Goal: Task Accomplishment & Management: Use online tool/utility

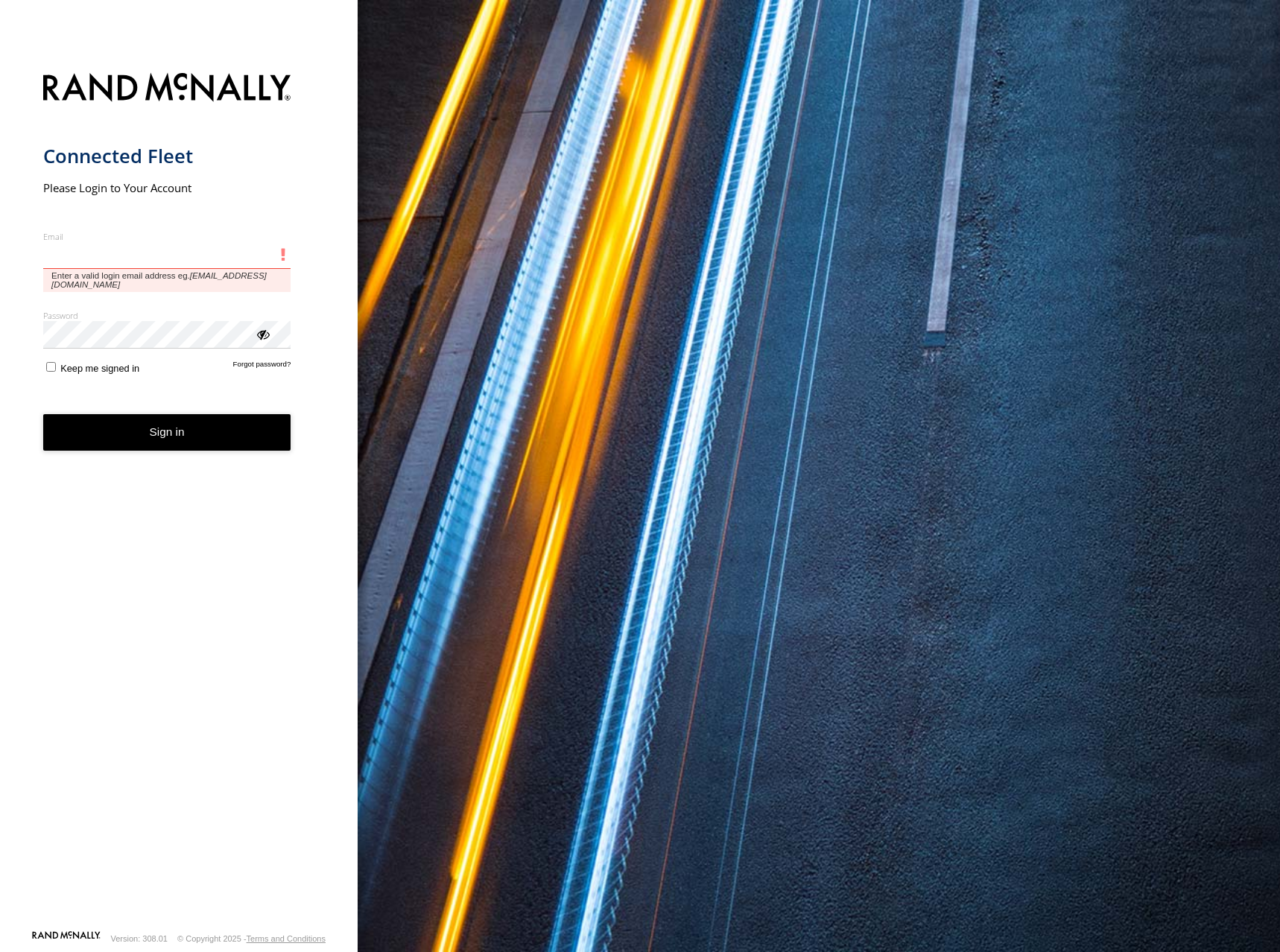
type input "**********"
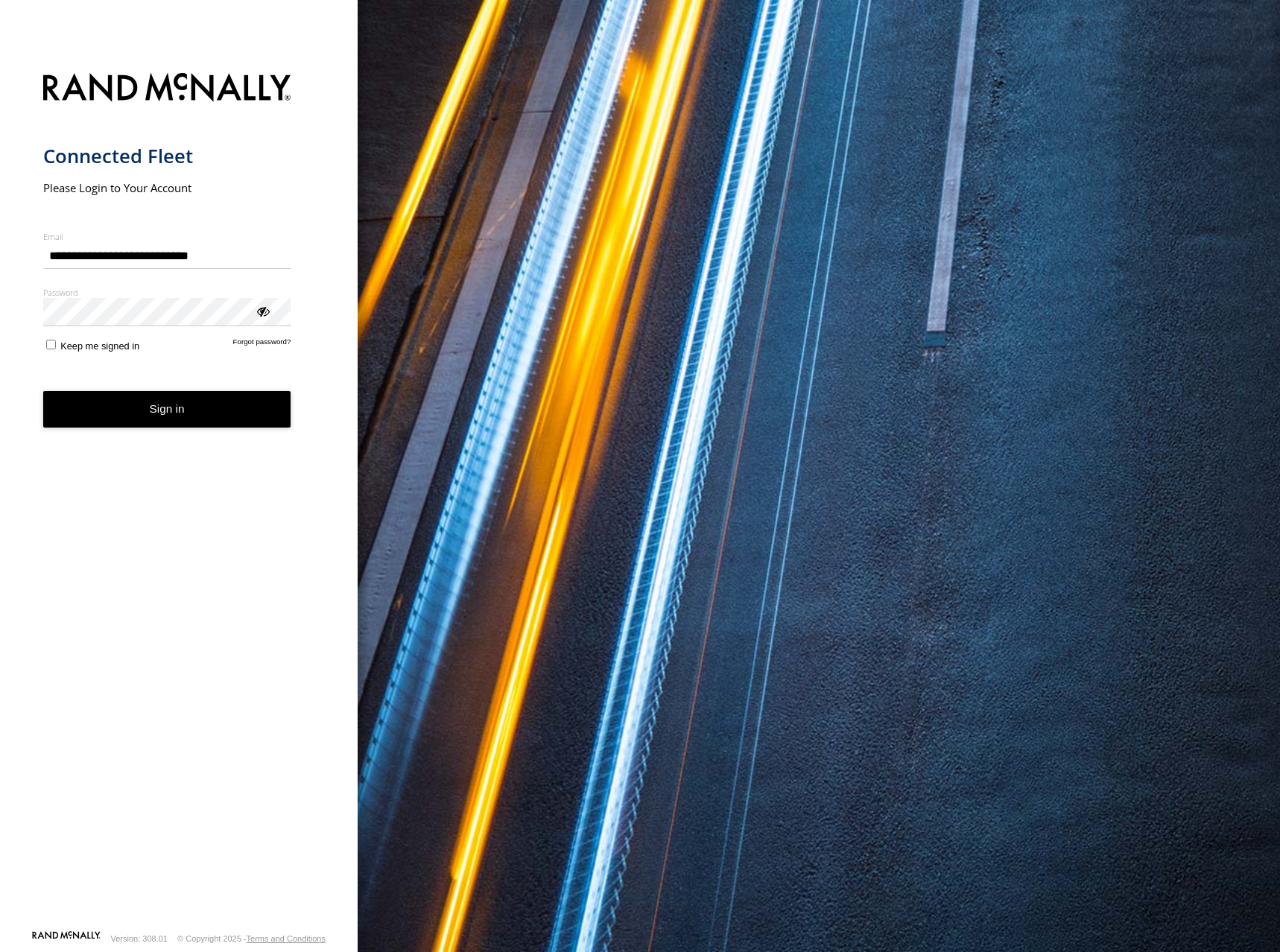
click at [682, 193] on div "You are using a web browser that is not supported by this application. This web…" at bounding box center [819, 476] width 922 height 952
click at [215, 407] on button "Sign in" at bounding box center [167, 409] width 248 height 36
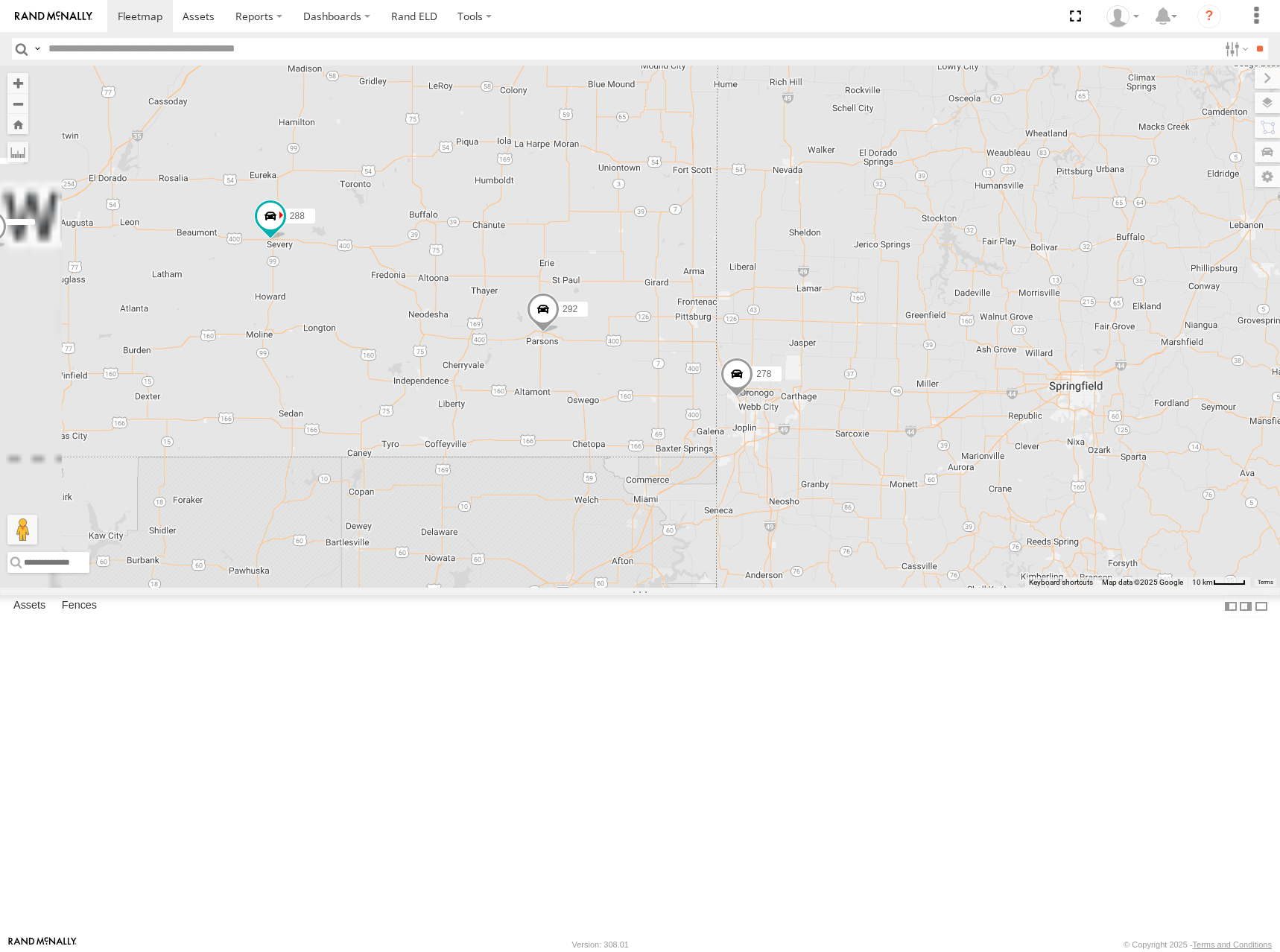
drag, startPoint x: 672, startPoint y: 581, endPoint x: 810, endPoint y: 568, distance: 138.6
click at [810, 568] on div "286 262 288 292 256 264 302 278 260" at bounding box center [640, 326] width 1280 height 522
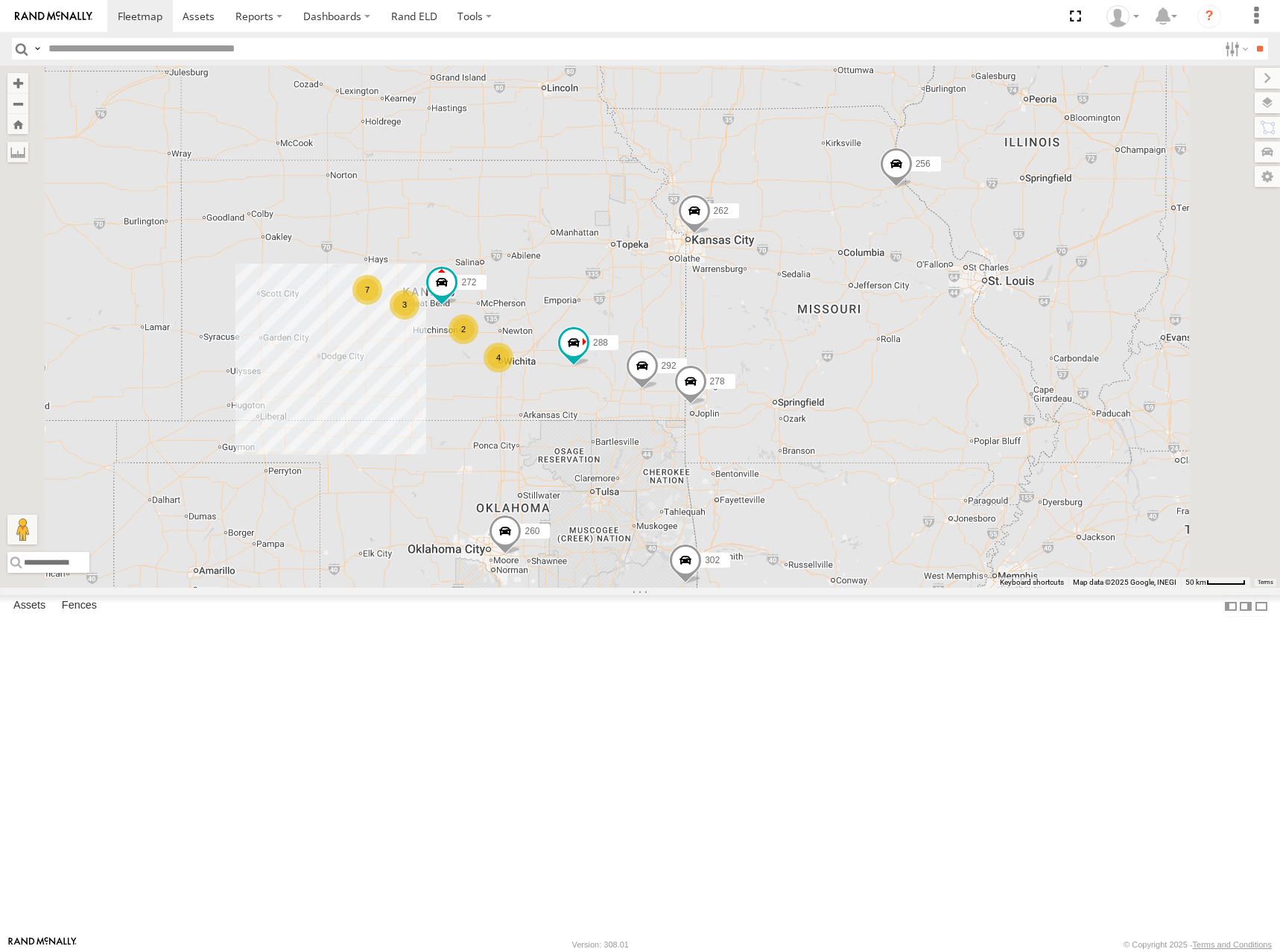
drag, startPoint x: 716, startPoint y: 381, endPoint x: 797, endPoint y: 405, distance: 84.5
click at [797, 405] on div "286 262 288 292 256 264 302 278 260 7 4 2 272 3" at bounding box center [640, 326] width 1280 height 522
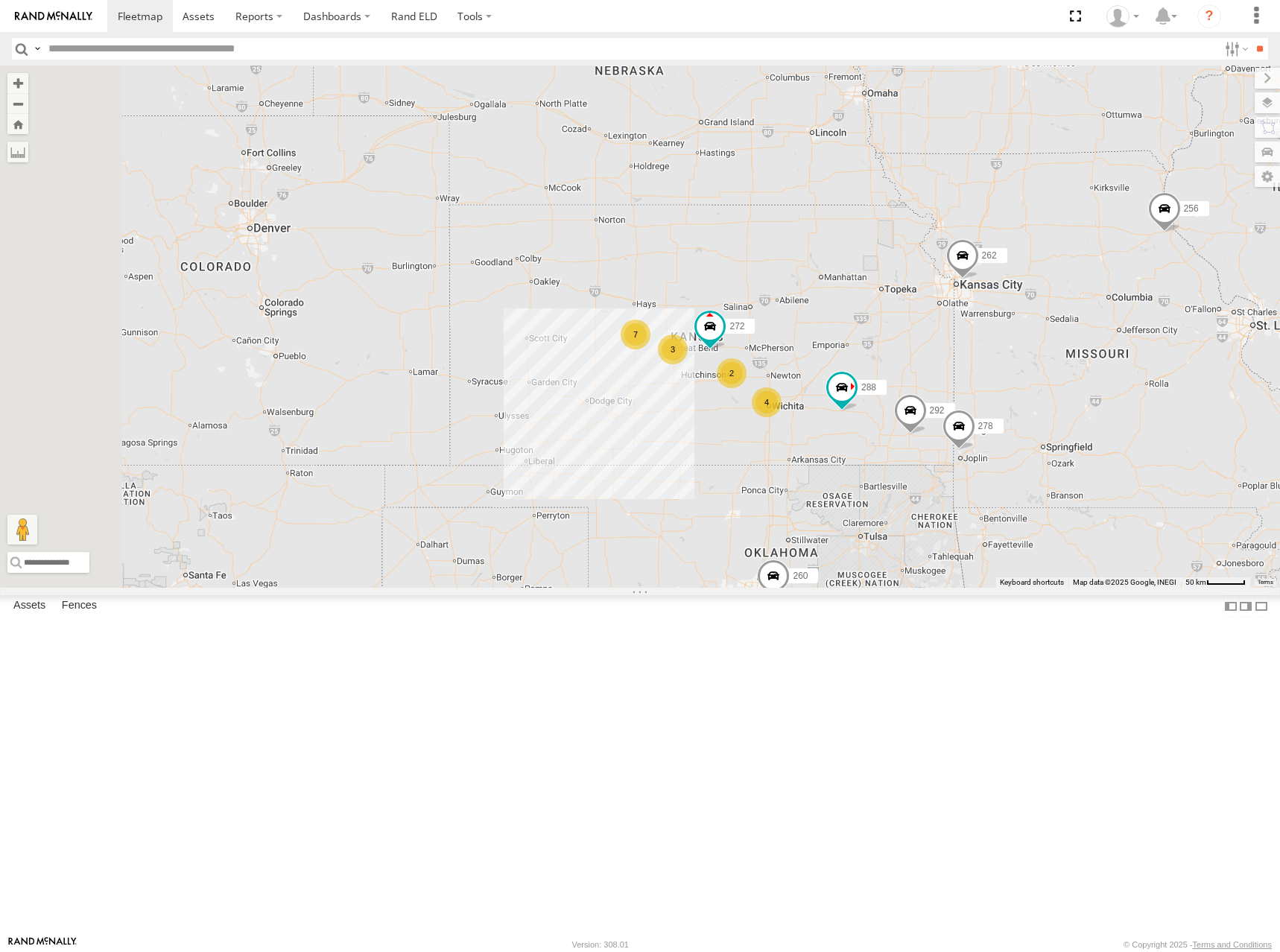
drag, startPoint x: 776, startPoint y: 278, endPoint x: 966, endPoint y: 297, distance: 190.9
click at [966, 297] on div "286 262 288 292 256 264 302 278 260 7 4 2 272 3" at bounding box center [640, 326] width 1280 height 522
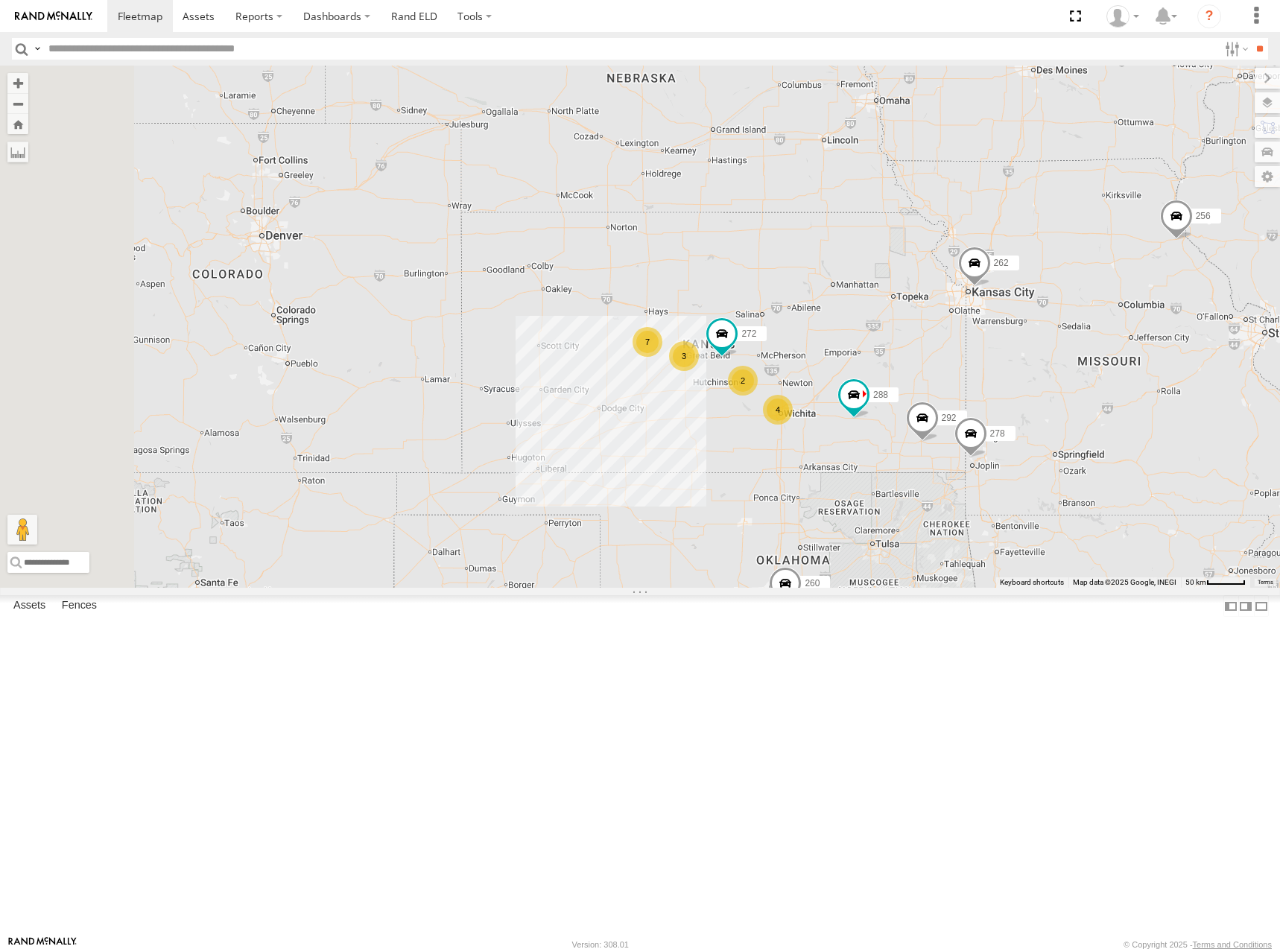
drag, startPoint x: 896, startPoint y: 284, endPoint x: 906, endPoint y: 294, distance: 14.1
click at [906, 294] on div "286 262 288 292 256 264 302 278 260 7 4 2 272 3" at bounding box center [640, 326] width 1280 height 522
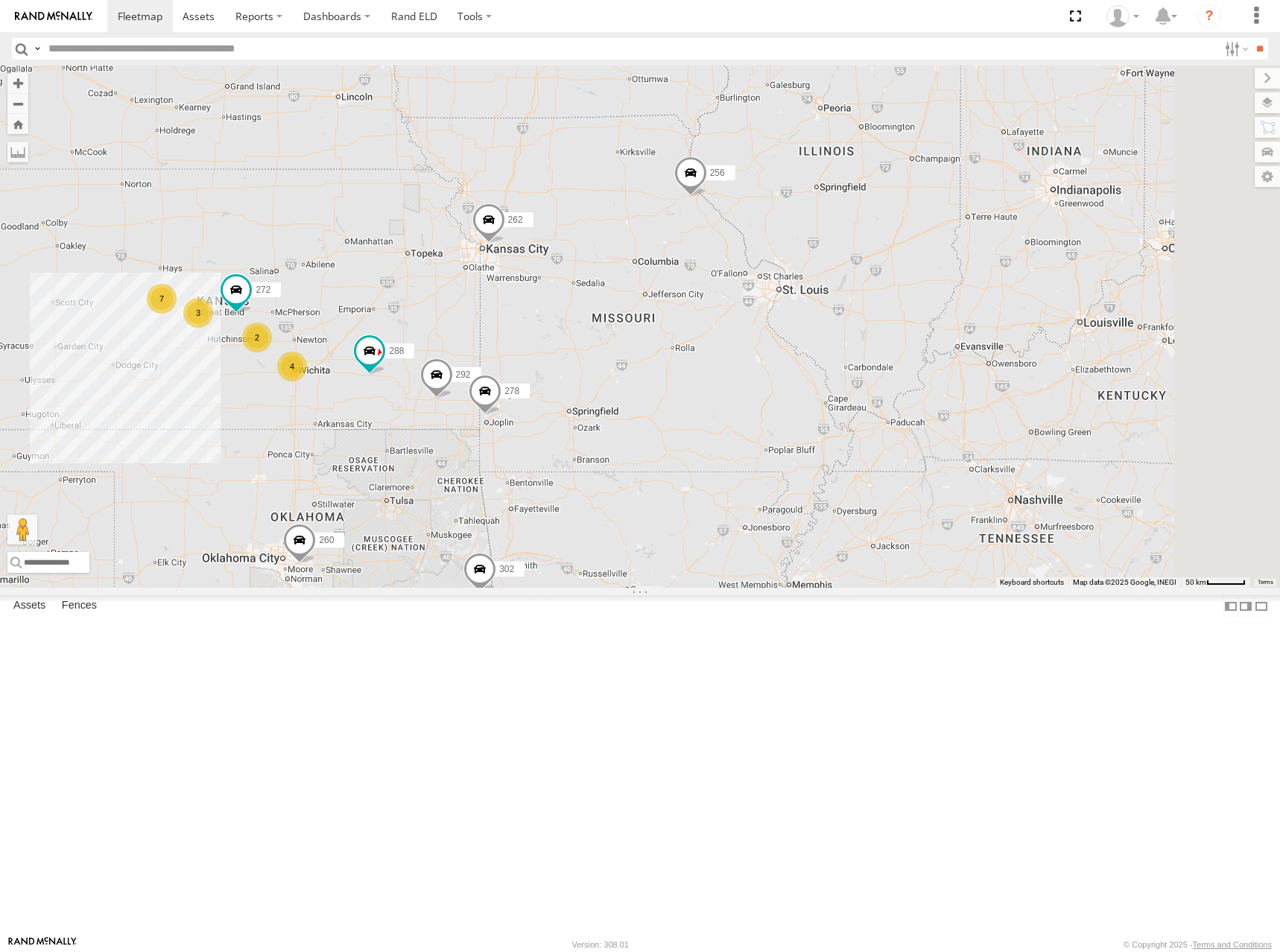
drag, startPoint x: 1034, startPoint y: 365, endPoint x: 545, endPoint y: 322, distance: 490.9
click at [545, 322] on div "286 262 288 292 256 264 302 278 260 7 4 2 272 3" at bounding box center [640, 326] width 1280 height 522
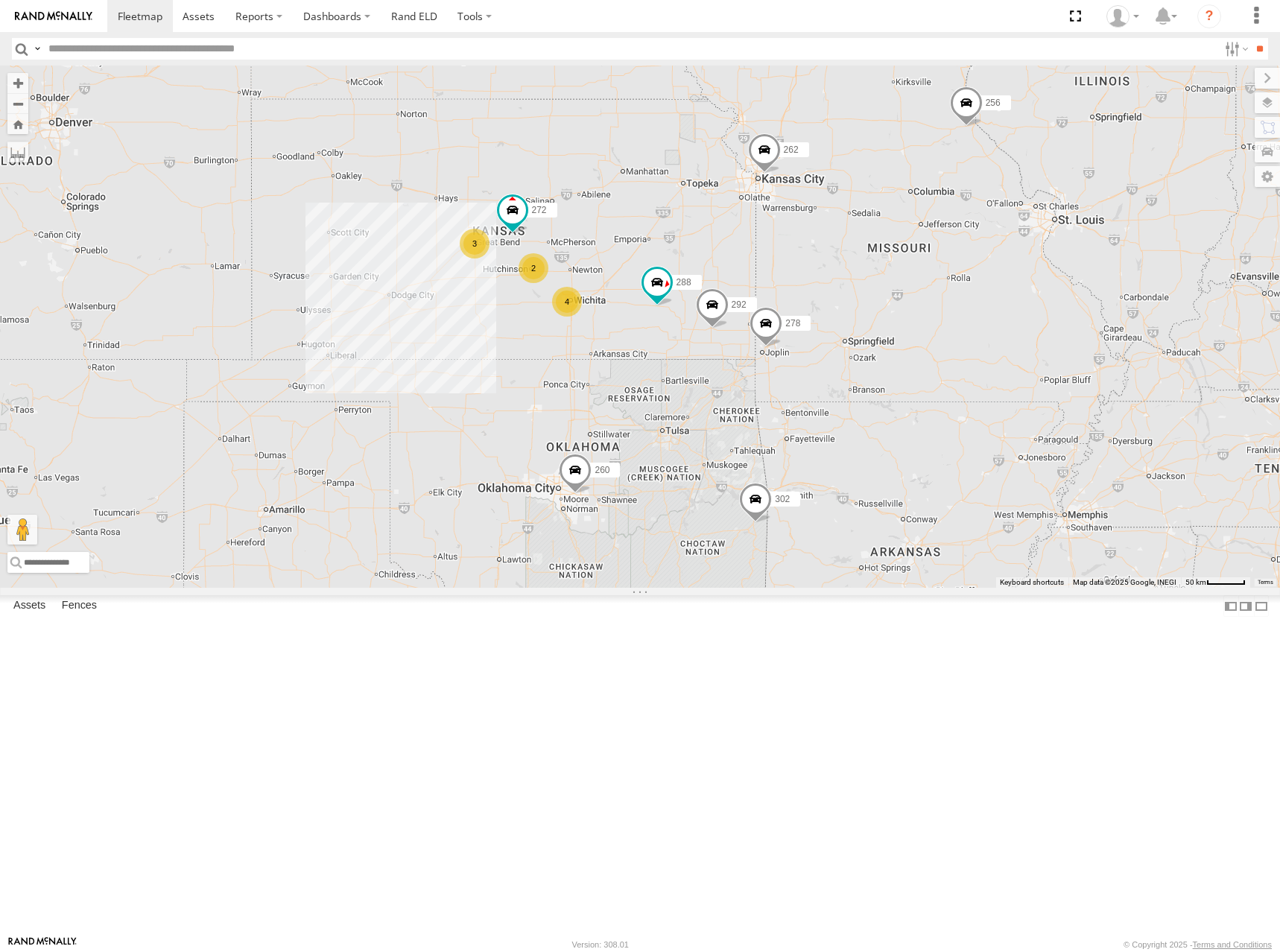
drag, startPoint x: 637, startPoint y: 368, endPoint x: 811, endPoint y: 340, distance: 176.2
click at [811, 340] on div "262 288 292 272 256 264 302 278 260 4 2 3" at bounding box center [640, 326] width 1280 height 522
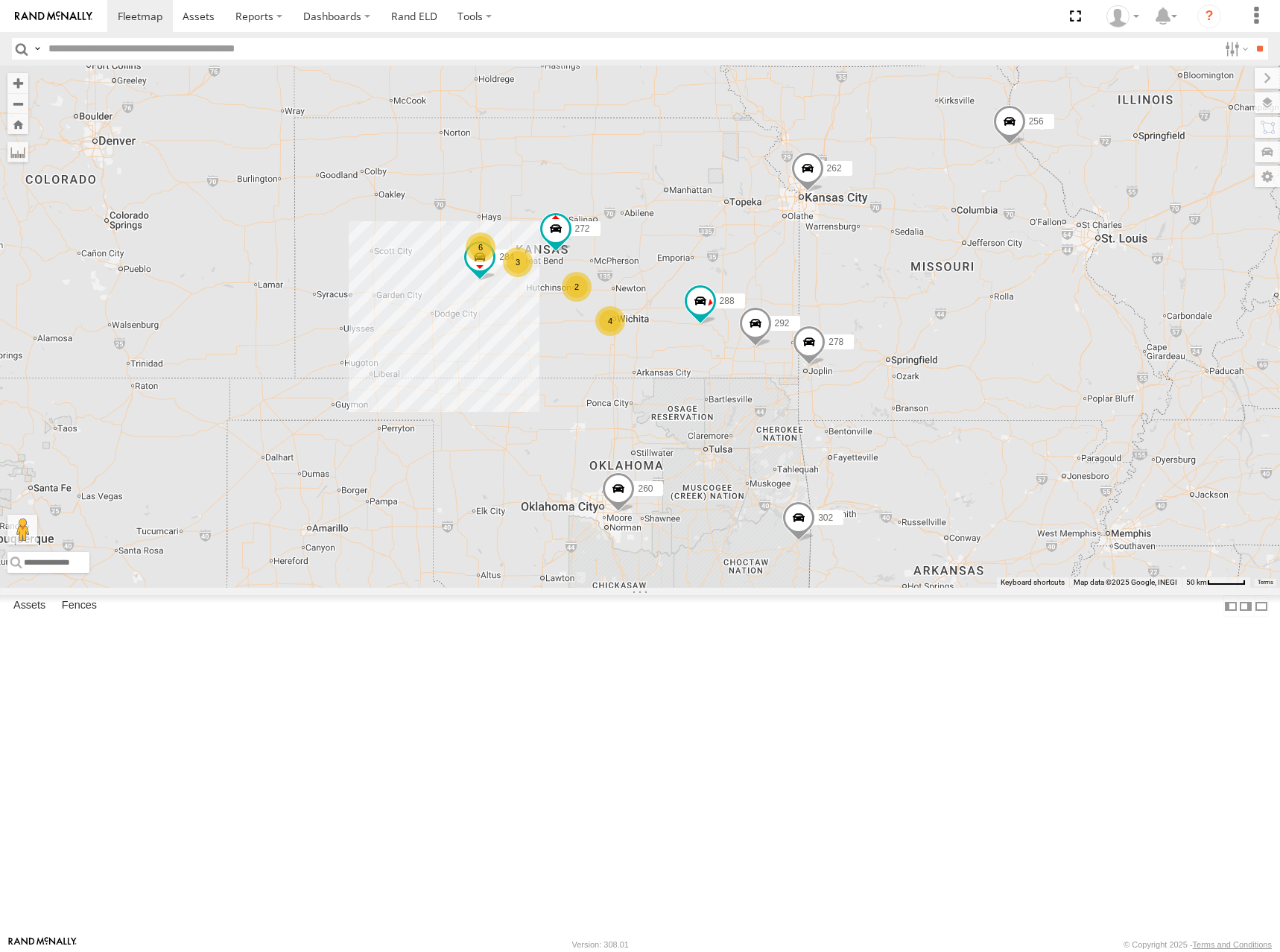
drag, startPoint x: 807, startPoint y: 345, endPoint x: 828, endPoint y: 350, distance: 21.6
click at [827, 350] on div "262 288 292 272 256 264 302 278 260 4 2 3 6 284" at bounding box center [640, 326] width 1280 height 522
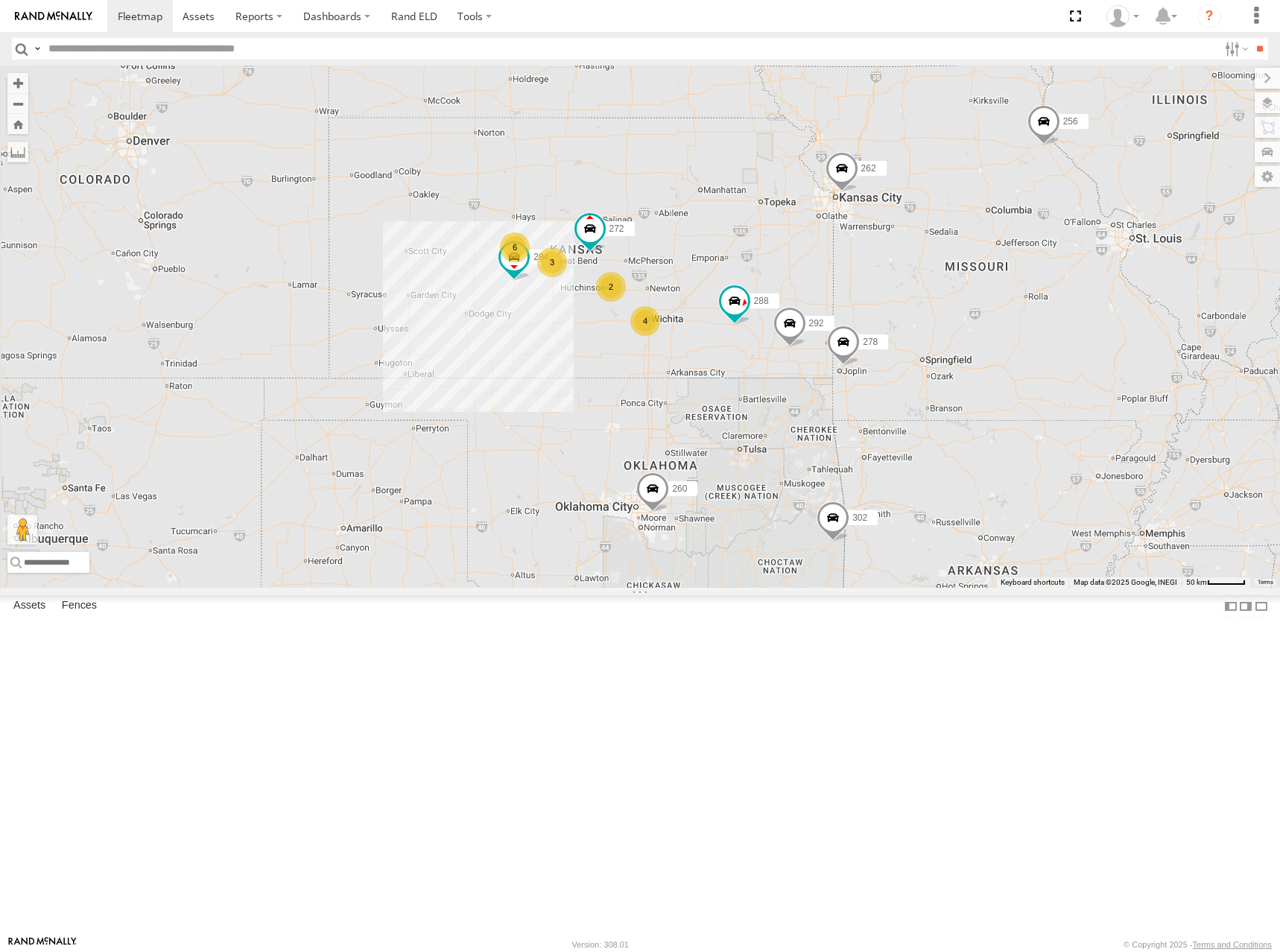
drag, startPoint x: 871, startPoint y: 319, endPoint x: 897, endPoint y: 307, distance: 28.6
click at [897, 307] on div "262 288 292 272 256 284 264 302 278 260 6 4 2 3" at bounding box center [640, 326] width 1280 height 522
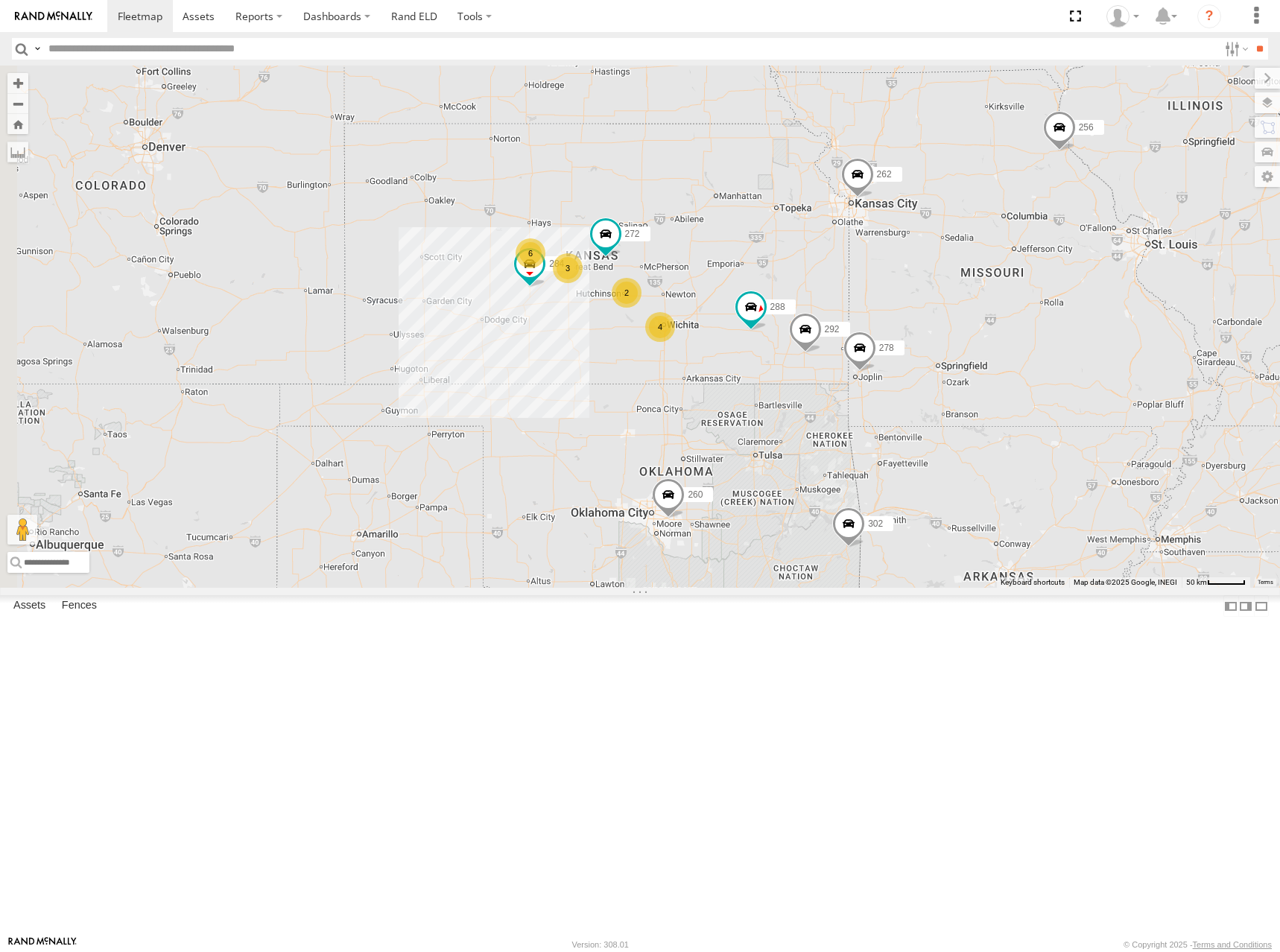
click at [892, 323] on div "262 288 292 272 256 284 264 302 278 260 6 4 2 3" at bounding box center [640, 326] width 1280 height 522
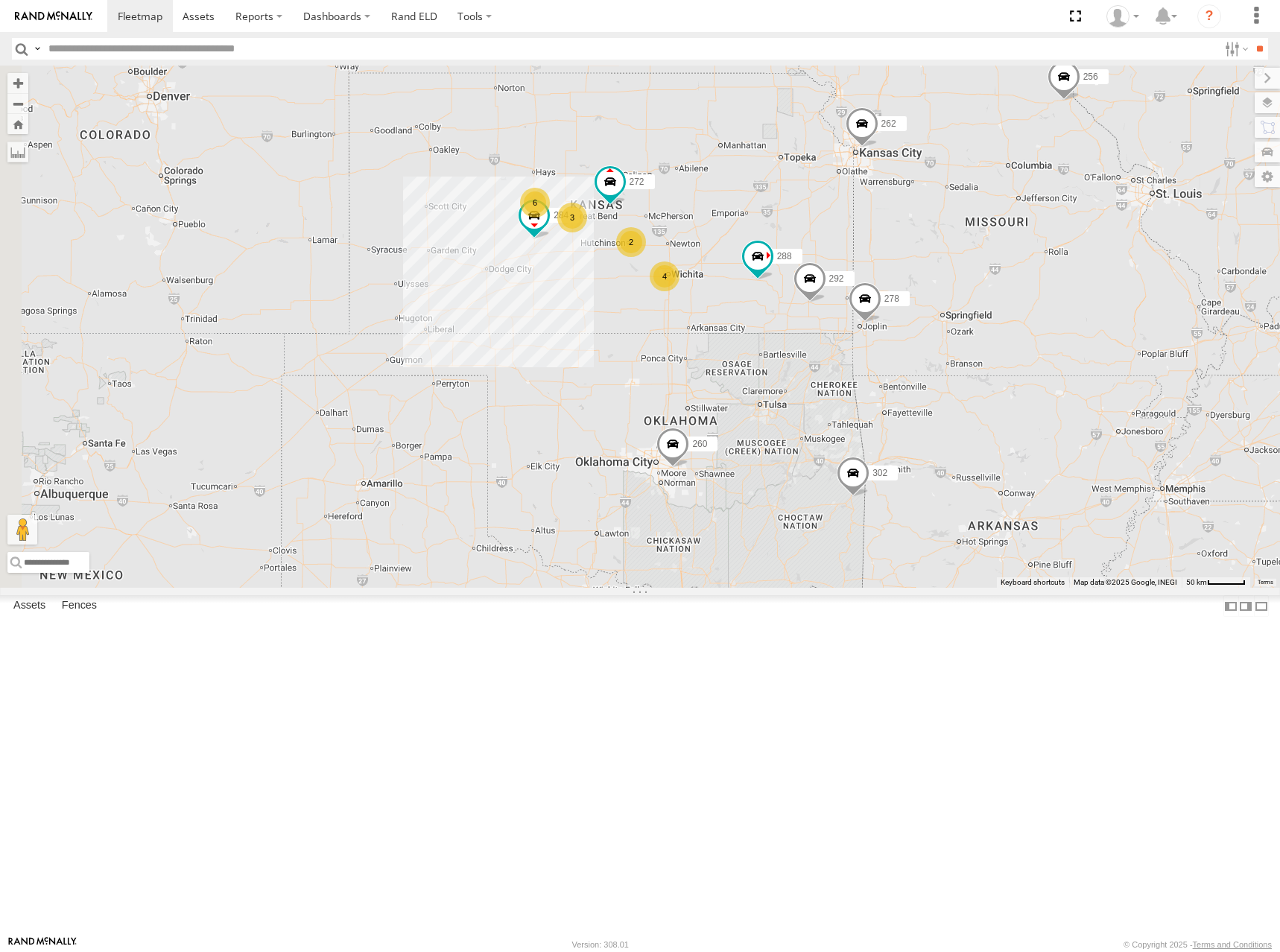
drag, startPoint x: 854, startPoint y: 355, endPoint x: 872, endPoint y: 284, distance: 73.2
click at [872, 284] on div "262 288 292 272 256 284 264 302 278 260 6 4 2 3" at bounding box center [640, 326] width 1280 height 522
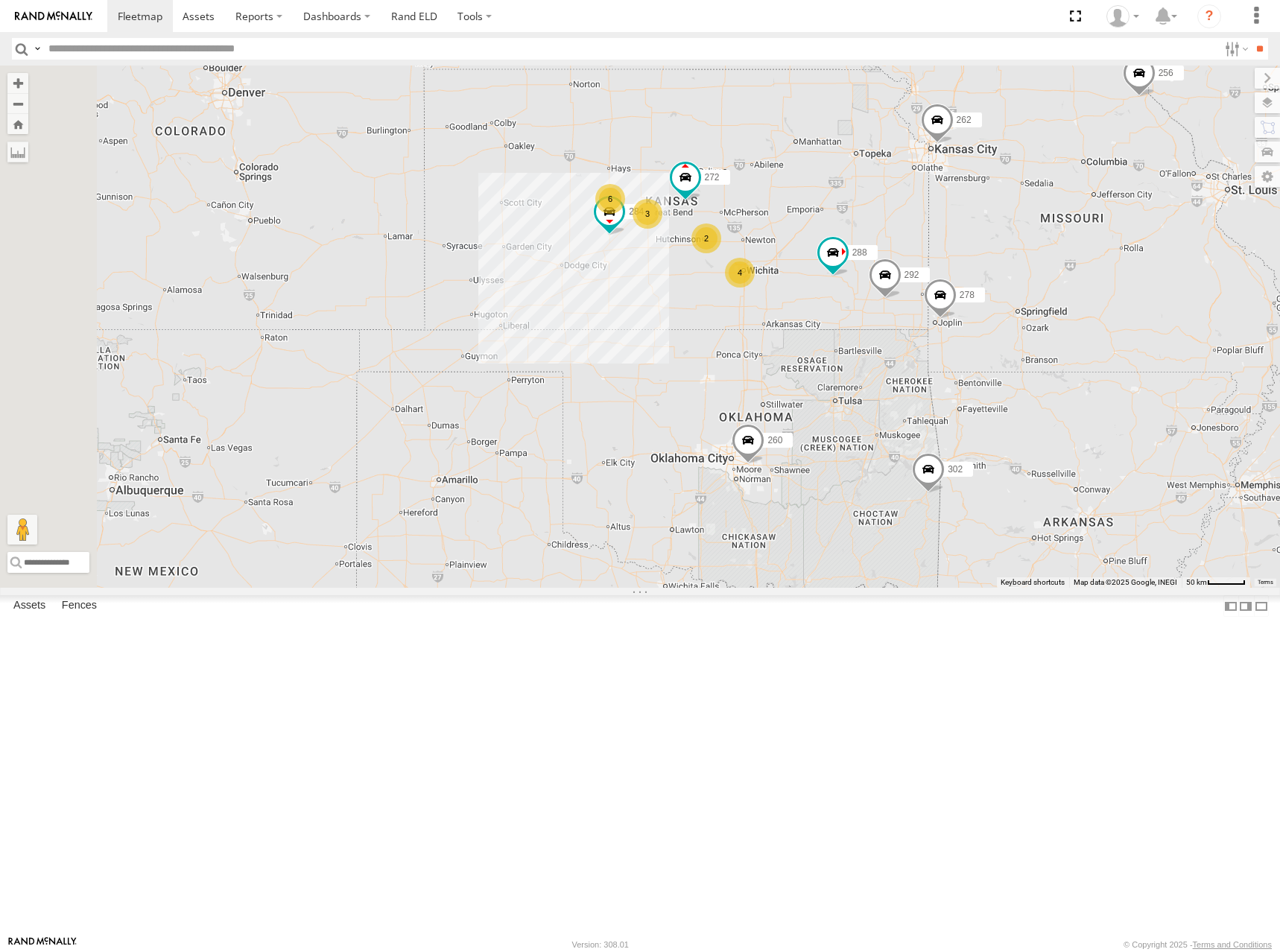
drag, startPoint x: 924, startPoint y: 243, endPoint x: 1012, endPoint y: 239, distance: 88.1
click at [994, 267] on div "262 288 292 272 256 284 264 302 278 260 6 4 2 3" at bounding box center [640, 326] width 1280 height 522
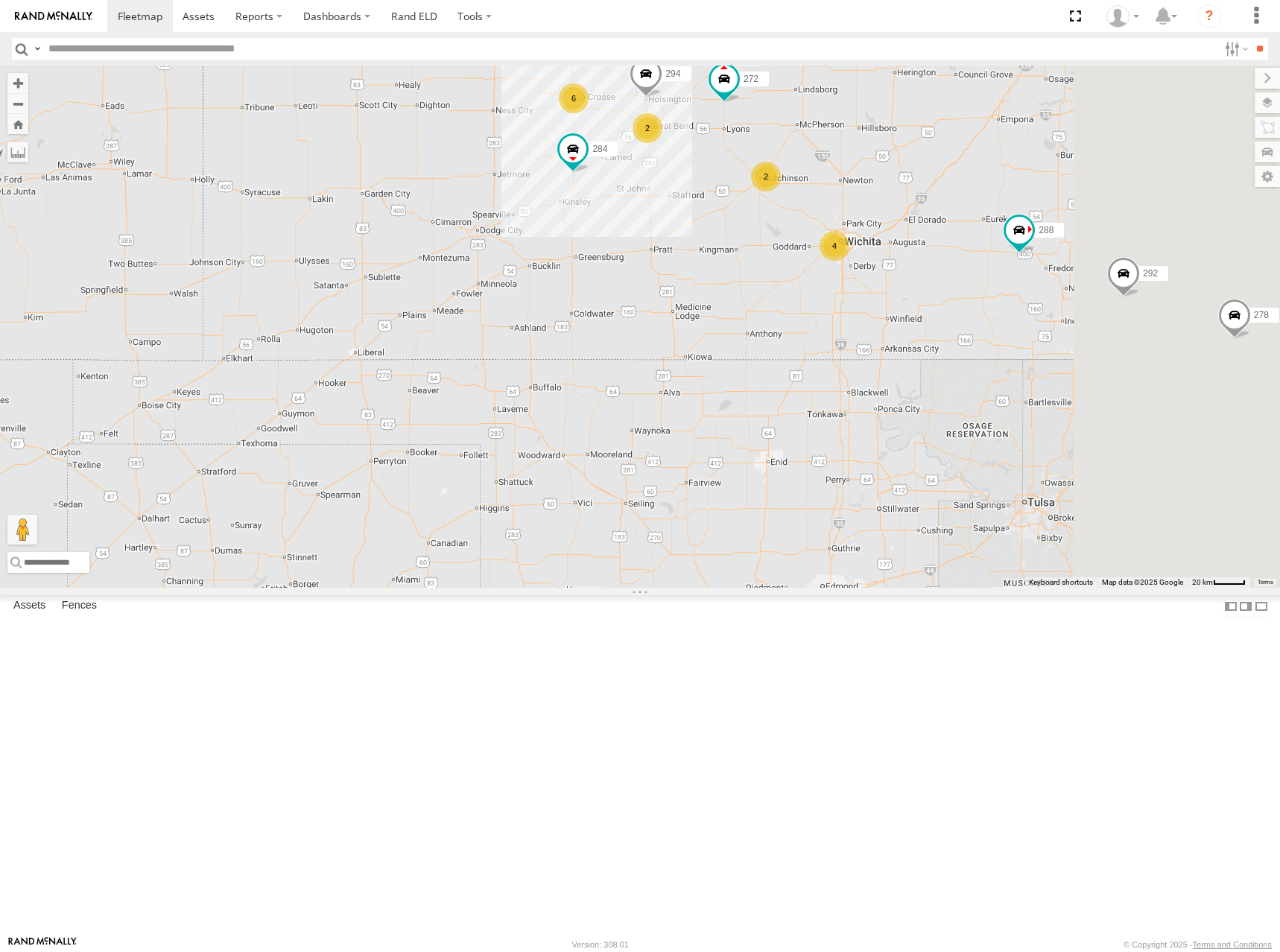
drag, startPoint x: 1094, startPoint y: 305, endPoint x: 824, endPoint y: 333, distance: 271.4
click at [824, 333] on div "262 288 292 272 256 284 264 302 278 260 294 6 4 2 2" at bounding box center [640, 326] width 1280 height 522
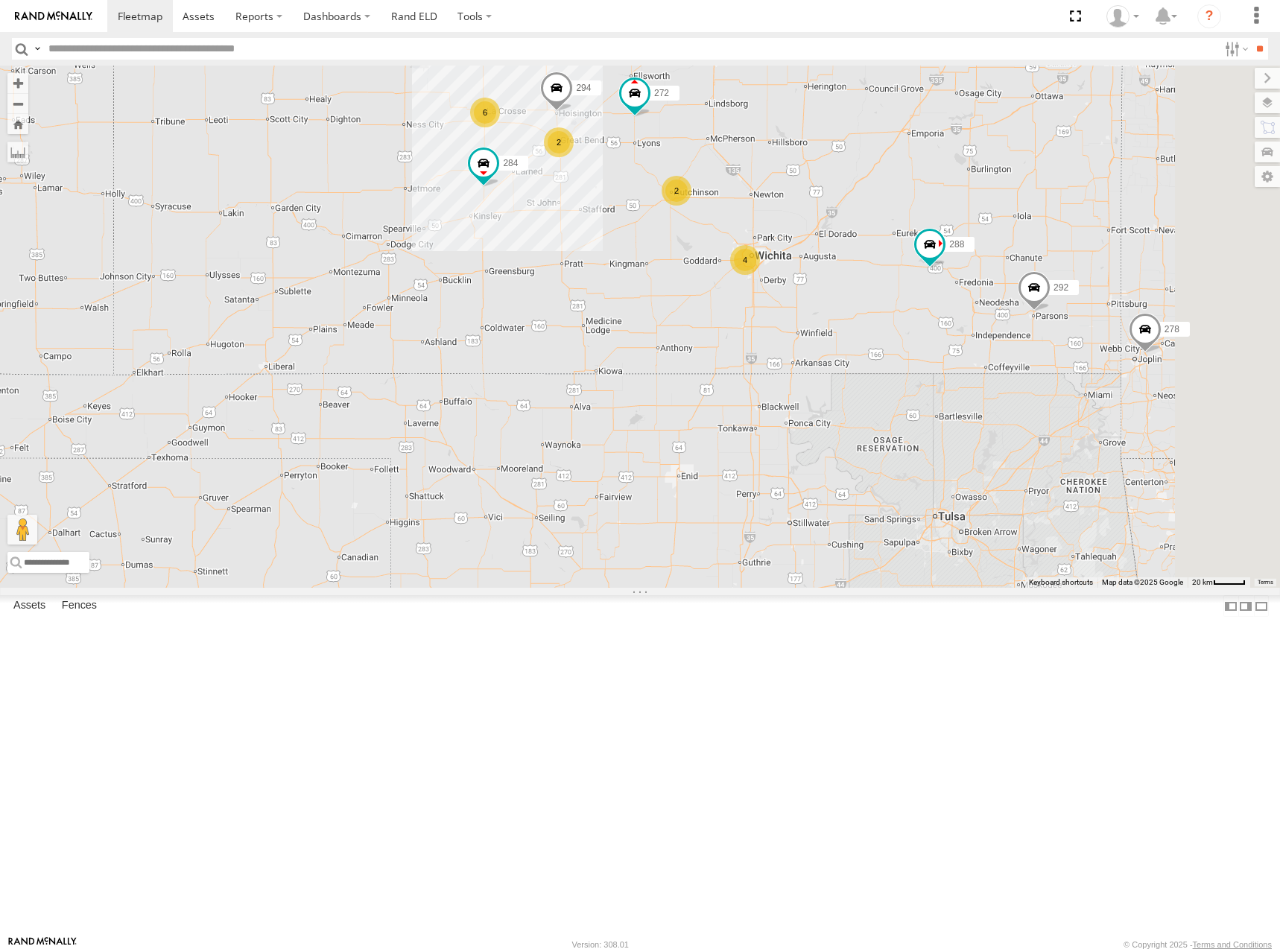
drag, startPoint x: 1062, startPoint y: 187, endPoint x: 1064, endPoint y: 213, distance: 26.1
click at [1064, 213] on div "262 288 292 272 256 284 264 302 278 260 294 6 4 2 2" at bounding box center [640, 326] width 1280 height 522
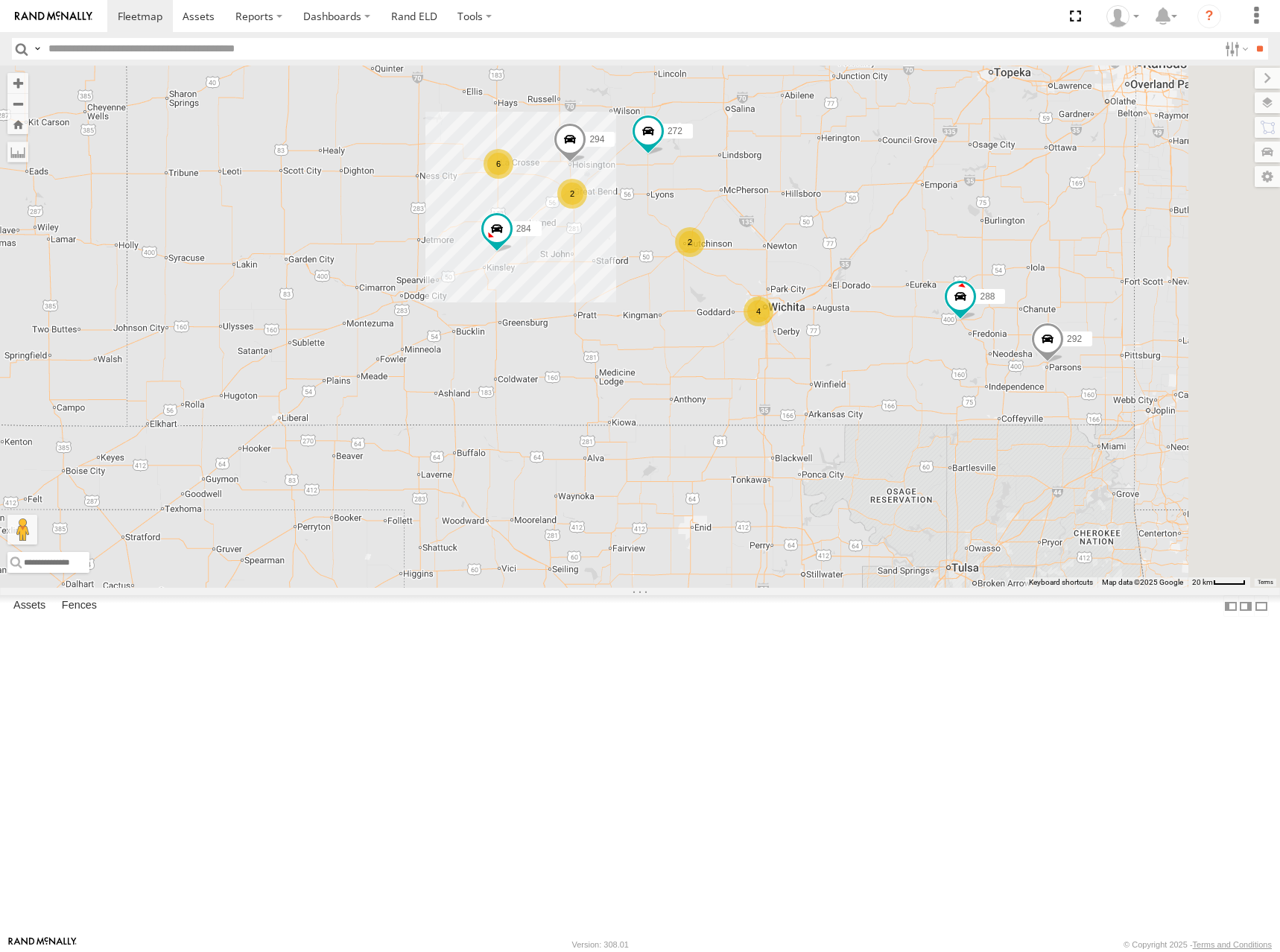
drag, startPoint x: 1039, startPoint y: 207, endPoint x: 1046, endPoint y: 220, distance: 14.8
click at [1046, 220] on div "288 292 272 284 294 260 6 4 2 2" at bounding box center [640, 326] width 1280 height 522
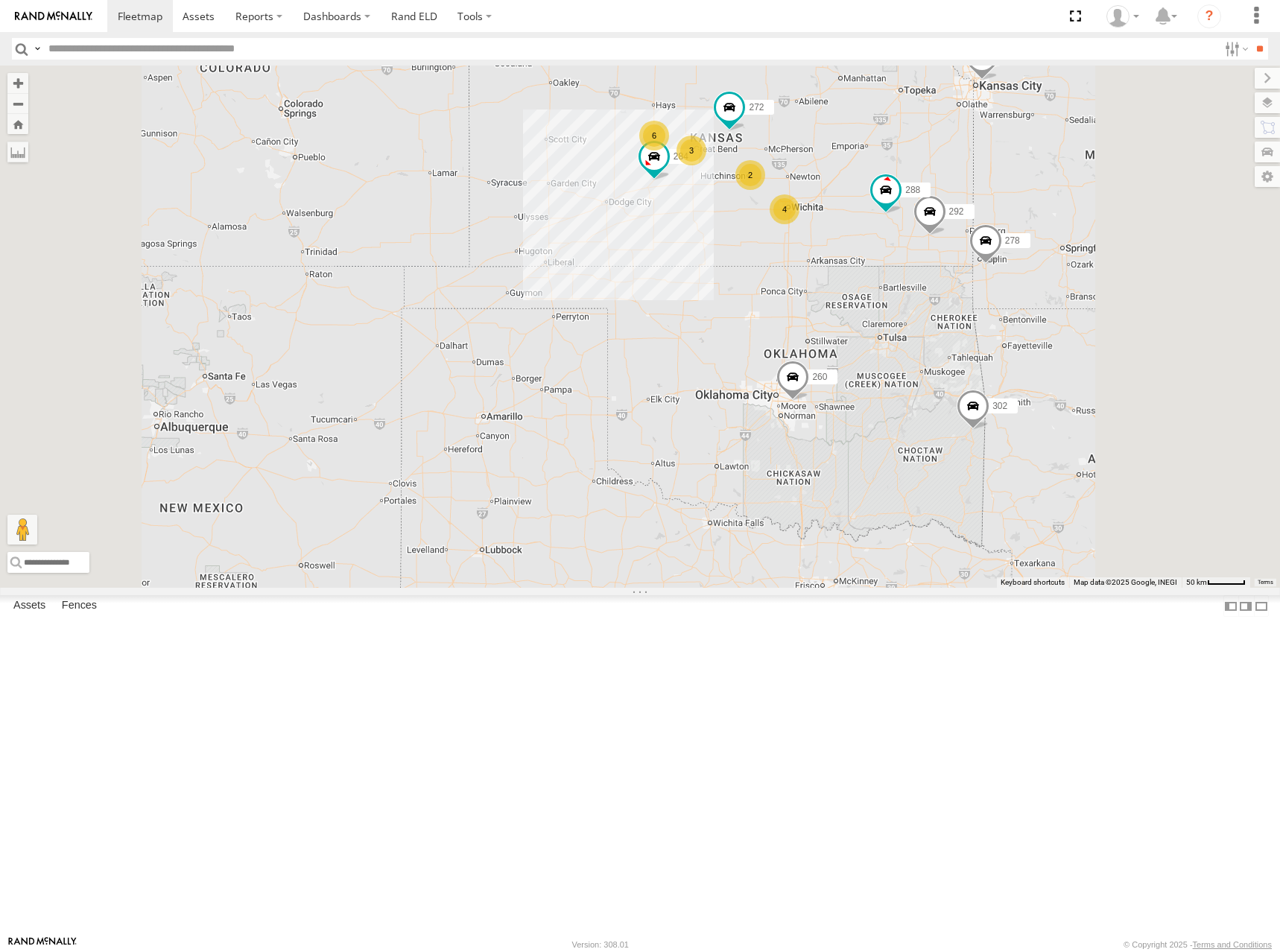
drag, startPoint x: 1032, startPoint y: 207, endPoint x: 1002, endPoint y: 221, distance: 33.1
click at [1002, 221] on div "288 292 272 284 260 6 4 2 262 3 302 278" at bounding box center [640, 326] width 1280 height 522
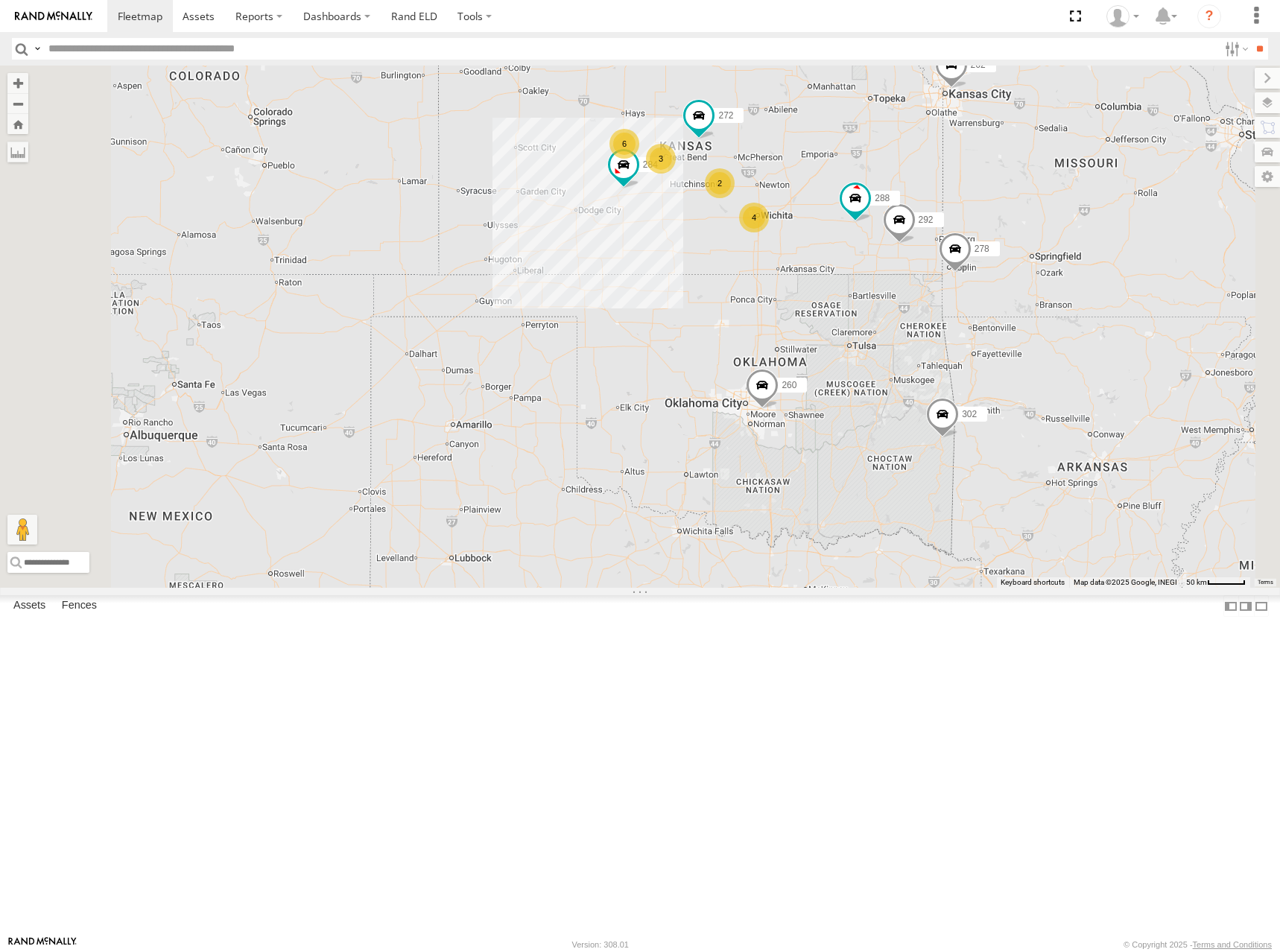
drag, startPoint x: 986, startPoint y: 237, endPoint x: 973, endPoint y: 240, distance: 13.3
click at [973, 240] on div "288 292 272 284 260 6 4 2 262 3 302 278" at bounding box center [640, 326] width 1280 height 522
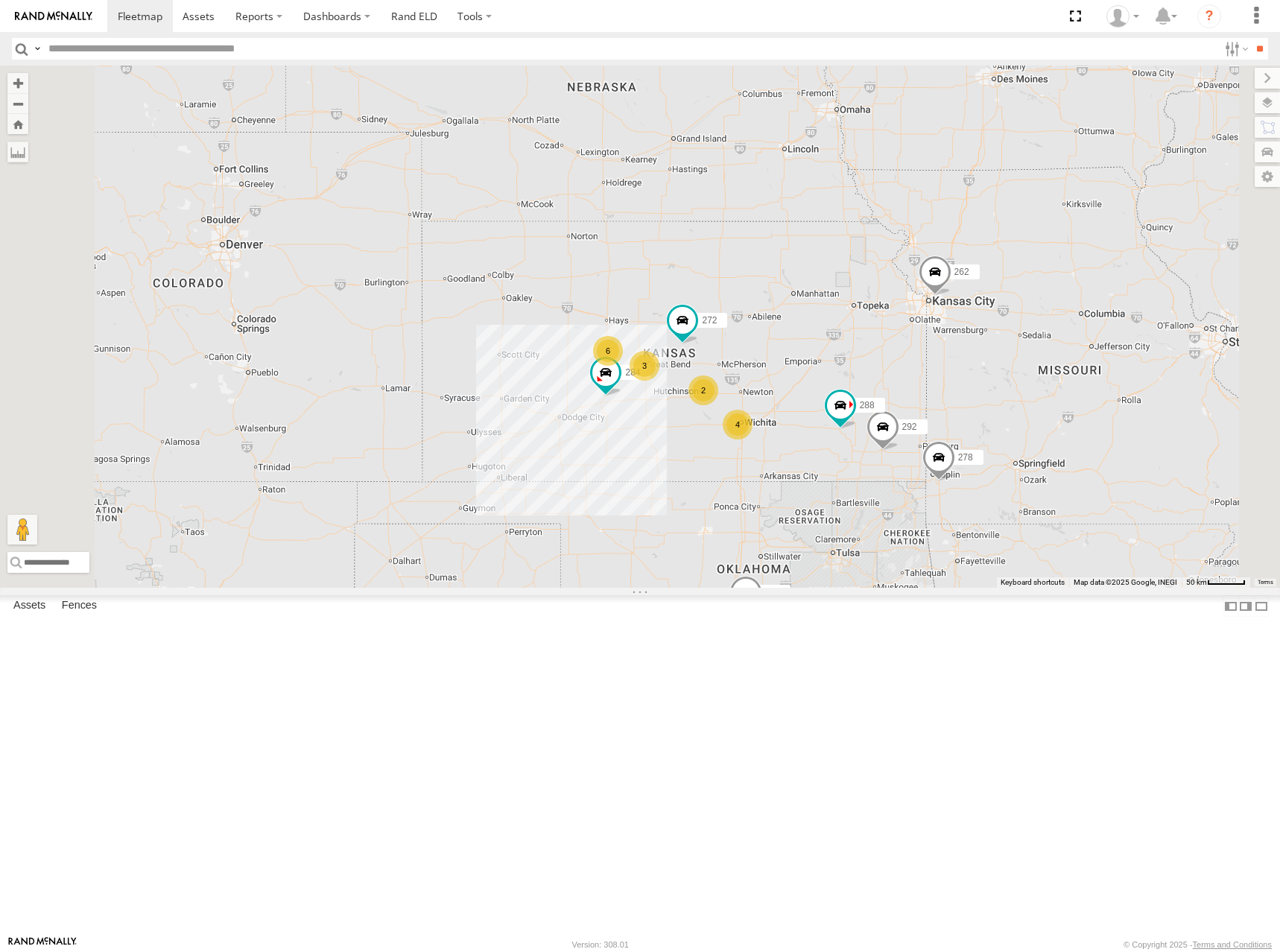
drag, startPoint x: 1052, startPoint y: 165, endPoint x: 1038, endPoint y: 374, distance: 209.5
click at [1038, 374] on div "288 292 272 284 260 6 4 2 262 3 302 278" at bounding box center [640, 326] width 1280 height 522
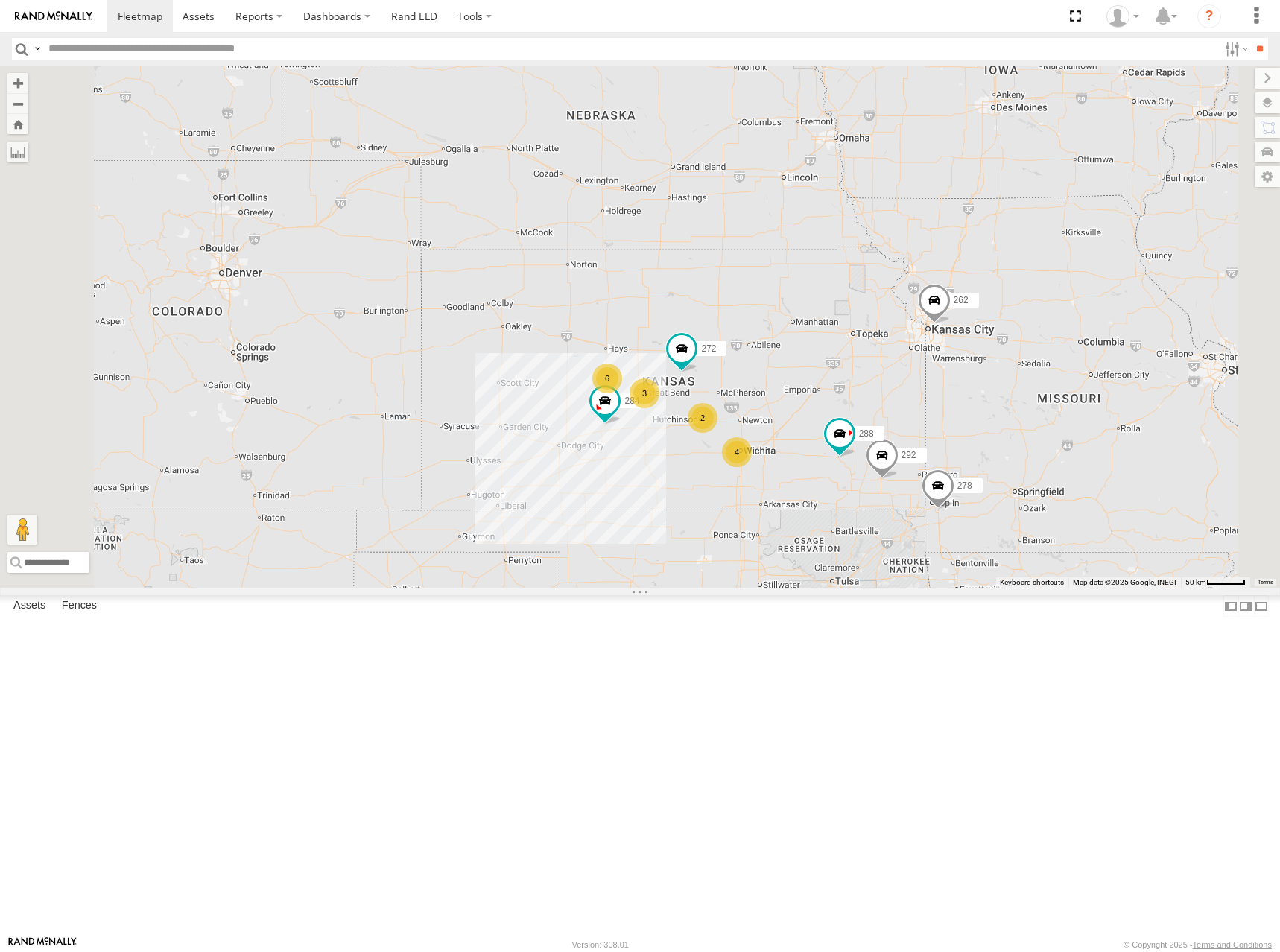
drag, startPoint x: 965, startPoint y: 385, endPoint x: 965, endPoint y: 419, distance: 34.0
click at [965, 419] on div "288 292 272 284 260 6 4 2 262 3 302 278 264" at bounding box center [640, 326] width 1280 height 522
